Goal: Task Accomplishment & Management: Manage account settings

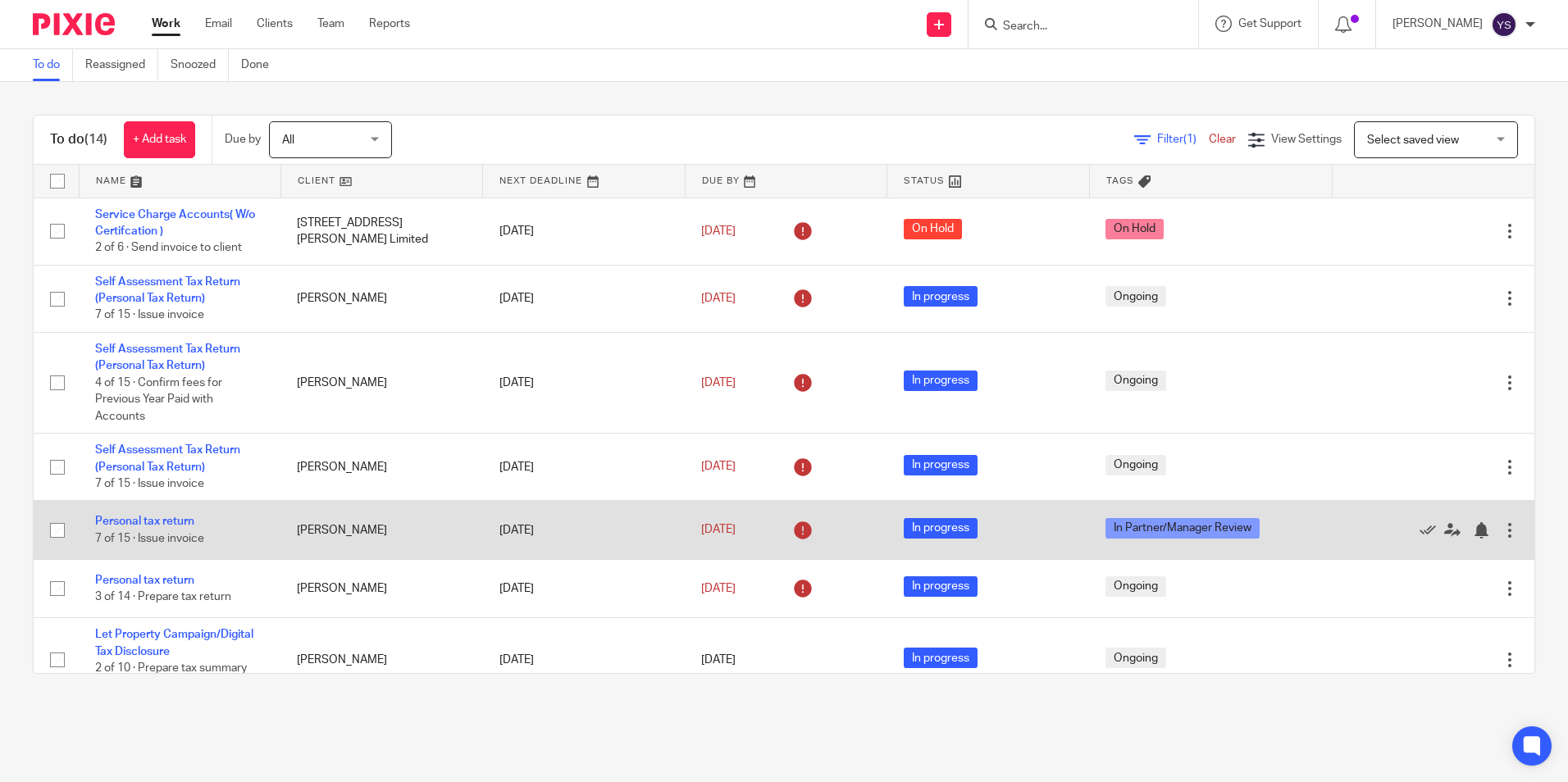
click at [1501, 529] on div at bounding box center [1509, 530] width 16 height 16
click at [159, 522] on link "Personal tax return" at bounding box center [145, 522] width 99 height 12
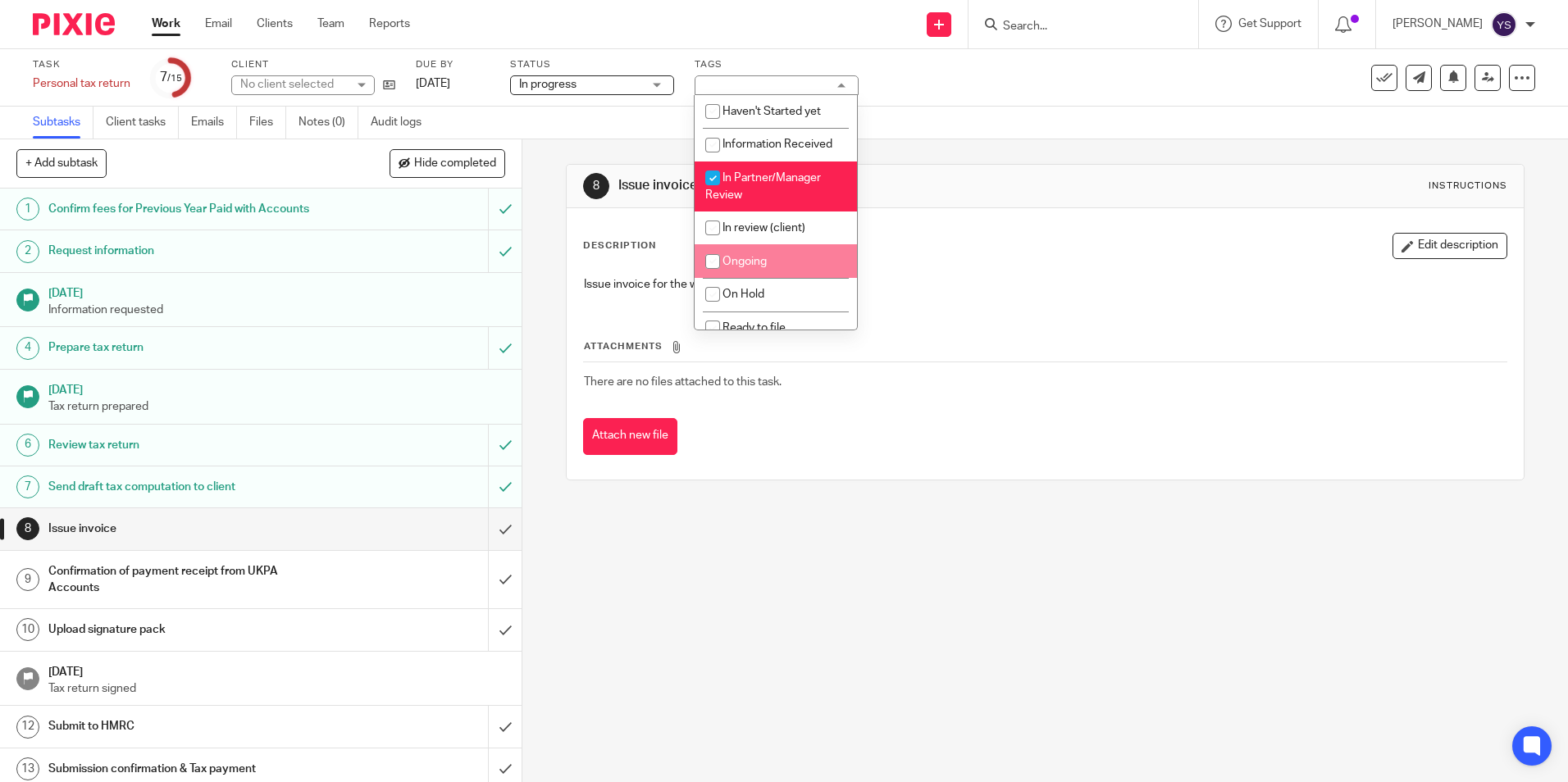
click at [774, 273] on li "Ongoing" at bounding box center [776, 261] width 162 height 34
checkbox input "true"
click at [728, 182] on input "checkbox" at bounding box center [713, 178] width 31 height 31
checkbox input "false"
